Goal: Find specific page/section: Find specific page/section

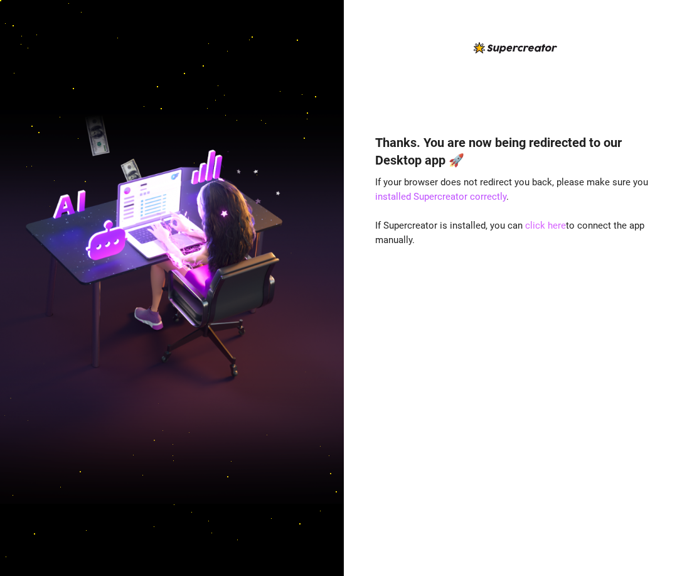
click at [548, 225] on link "click here" at bounding box center [545, 225] width 41 height 11
click at [544, 224] on link "click here" at bounding box center [545, 225] width 41 height 11
click at [657, 85] on div "Thanks. You are now being redirected to our Desktop app 🚀 If your browser does …" at bounding box center [516, 288] width 344 height 576
click at [556, 227] on link "click here" at bounding box center [545, 225] width 41 height 11
click at [548, 224] on link "click here" at bounding box center [545, 225] width 41 height 11
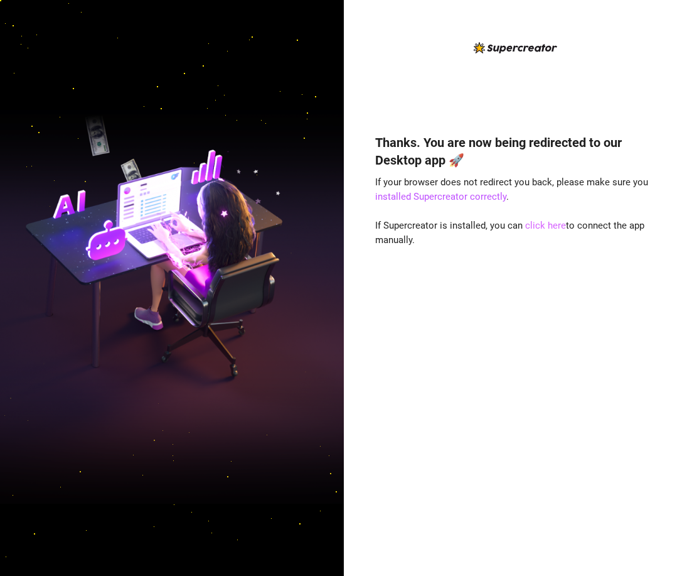
click at [551, 229] on link "click here" at bounding box center [545, 225] width 41 height 11
click at [541, 224] on link "click here" at bounding box center [545, 225] width 41 height 11
click at [544, 232] on div "Thanks. You are now being redirected to our Desktop app 🚀 If your browser does …" at bounding box center [515, 336] width 280 height 439
click at [546, 225] on link "click here" at bounding box center [545, 225] width 41 height 11
click at [541, 226] on link "click here" at bounding box center [545, 225] width 41 height 11
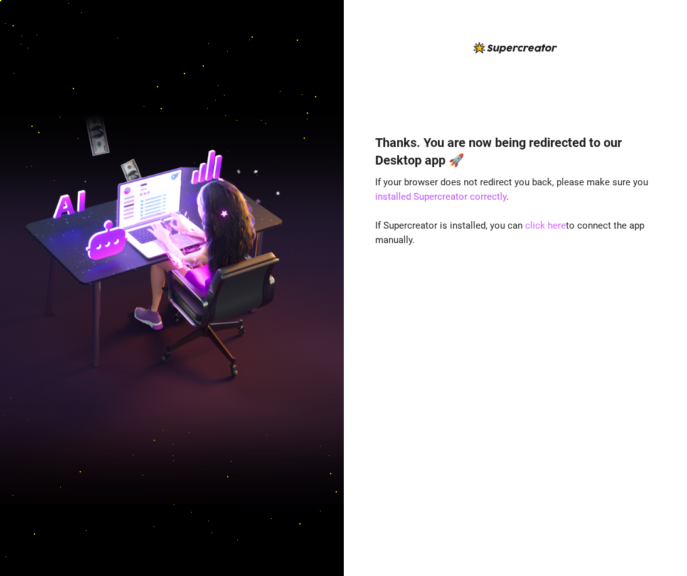
click at [541, 222] on link "click here" at bounding box center [545, 225] width 41 height 11
click at [553, 227] on link "click here" at bounding box center [545, 225] width 41 height 11
click at [555, 222] on link "click here" at bounding box center [545, 225] width 41 height 11
click at [545, 227] on link "click here" at bounding box center [545, 225] width 41 height 11
